Goal: Download file/media

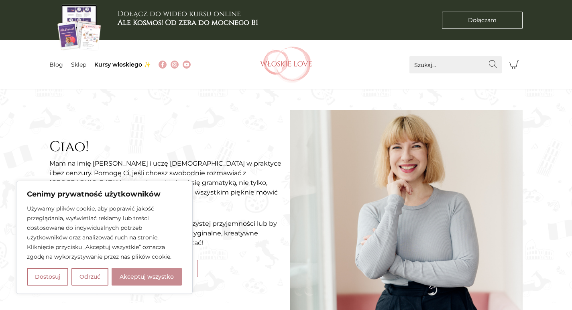
click at [172, 270] on button "Akceptuj wszystko" at bounding box center [147, 277] width 70 height 18
checkbox input "true"
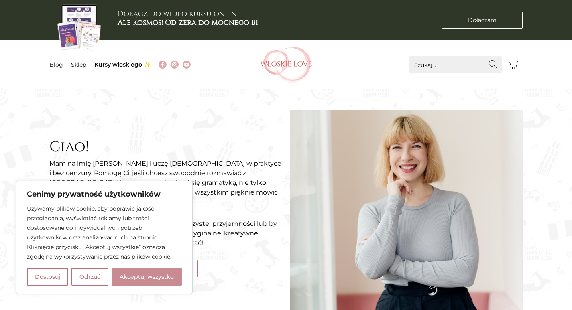
checkbox input "true"
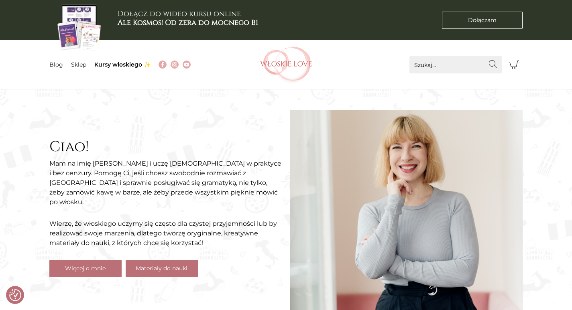
click at [160, 264] on link "Materiały do nauki" at bounding box center [162, 268] width 72 height 17
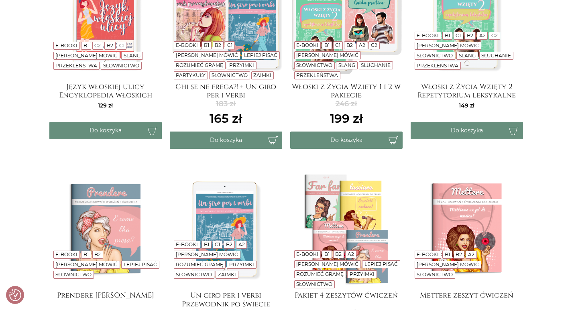
scroll to position [305, 0]
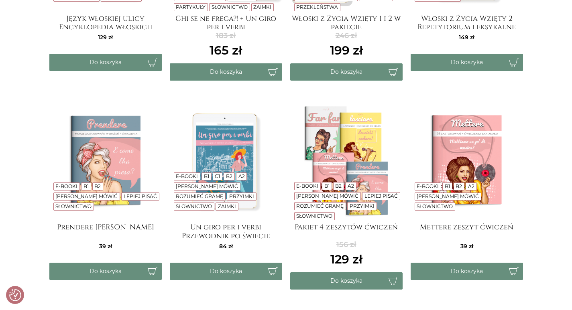
click at [106, 162] on img at bounding box center [105, 161] width 112 height 112
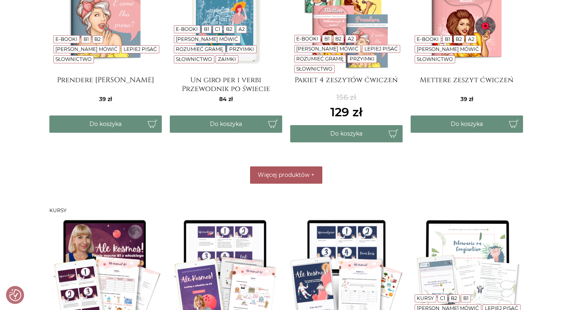
click at [299, 168] on button "Więcej produktów +" at bounding box center [286, 174] width 72 height 17
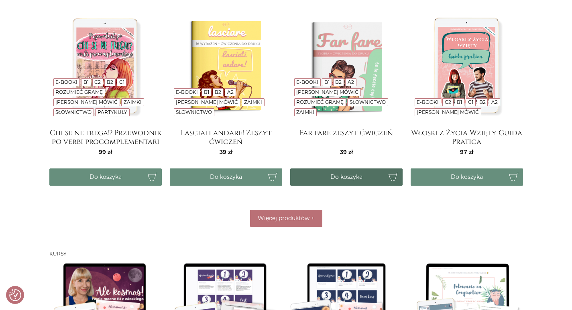
scroll to position [659, 0]
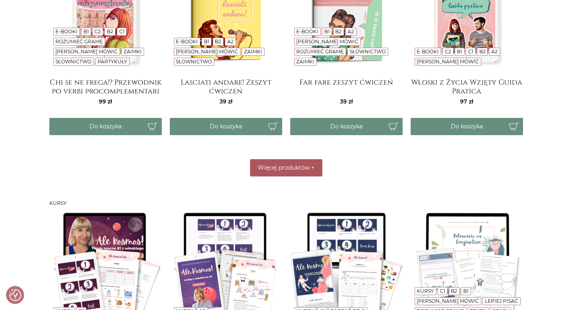
click at [303, 173] on button "Więcej produktów +" at bounding box center [286, 167] width 72 height 17
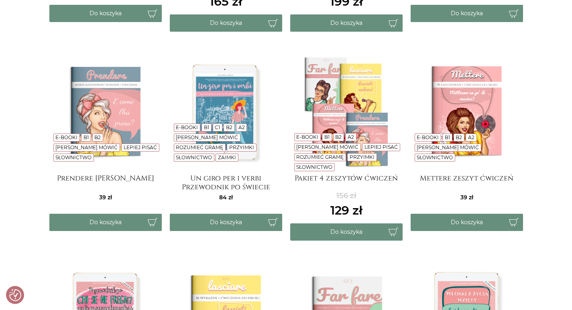
scroll to position [0, 0]
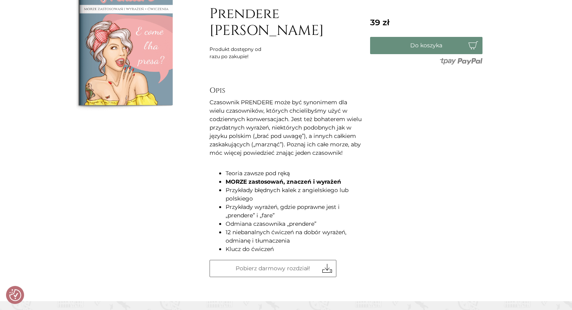
scroll to position [164, 0]
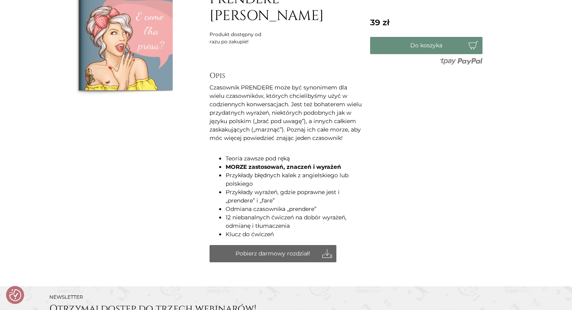
click at [295, 262] on link "Pobierz darmowy rozdział!" at bounding box center [272, 253] width 127 height 17
